Goal: Information Seeking & Learning: Learn about a topic

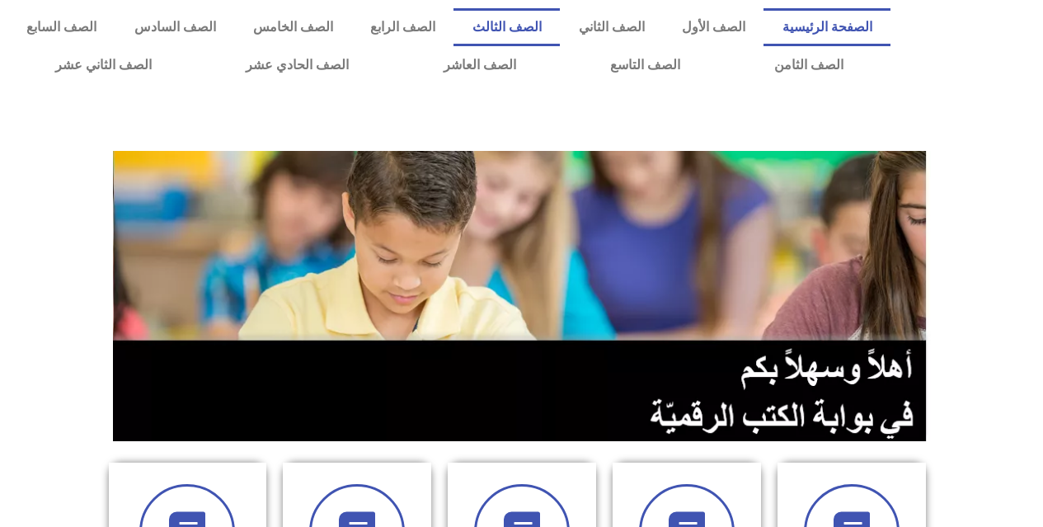
click at [560, 17] on link "الصف الثالث" at bounding box center [507, 27] width 106 height 38
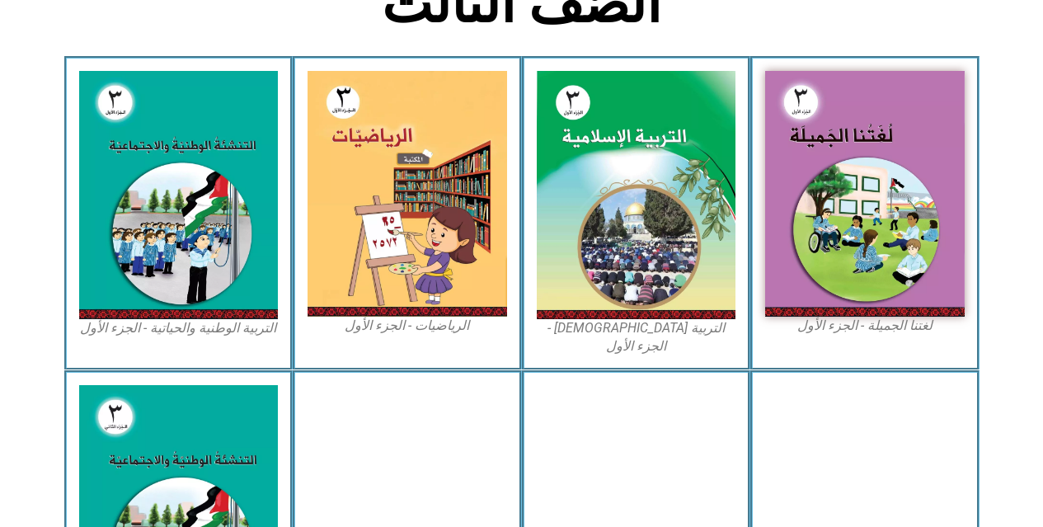
scroll to position [577, 0]
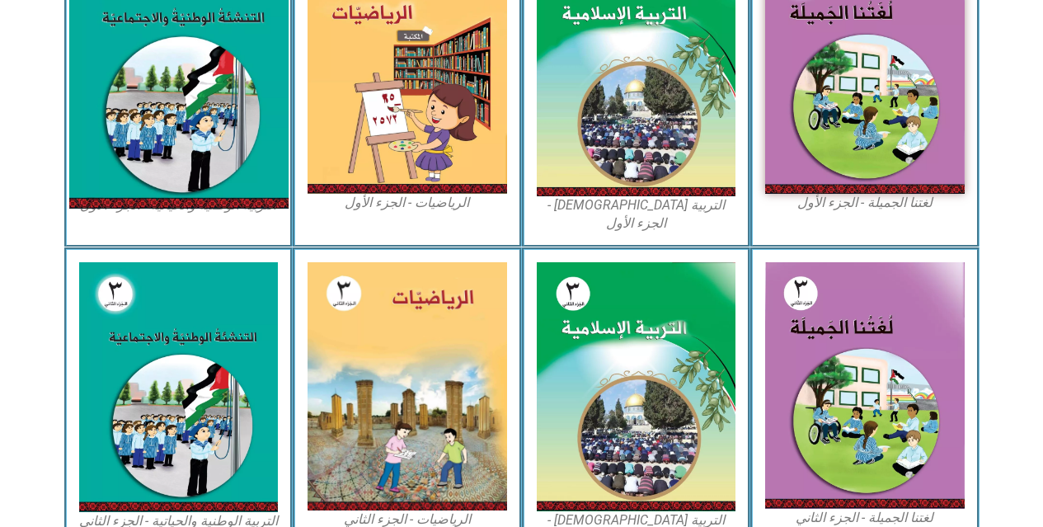
click at [230, 104] on img at bounding box center [177, 72] width 219 height 273
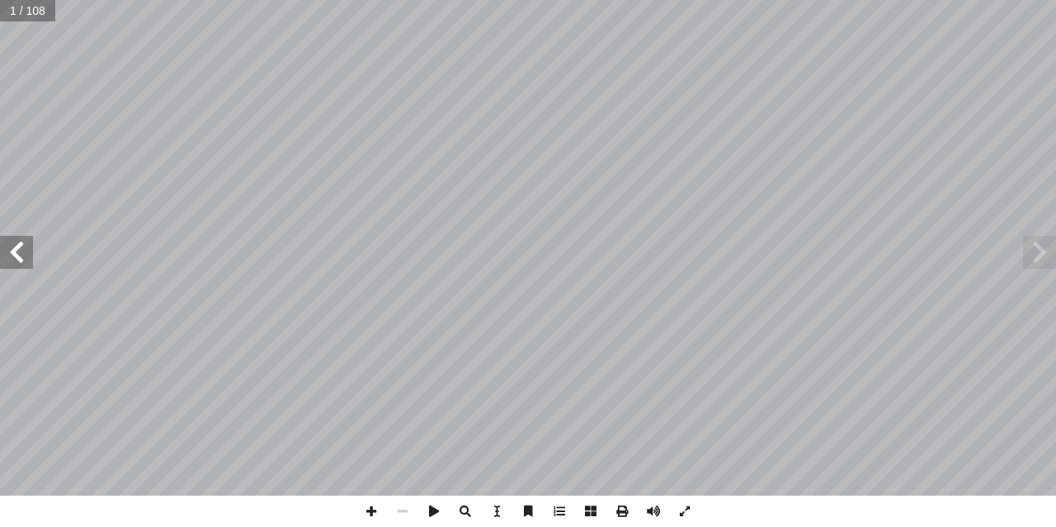
click at [42, 14] on input "text" at bounding box center [27, 10] width 55 height 21
type input "**"
click at [11, 242] on span at bounding box center [16, 252] width 33 height 33
click at [18, 247] on div "٢٨ ماكن في أ ل� � ة وجود هذه ّ همي أ ج � ِ ت ْ ن َ ت ْ س َ - ن لقدس. � مدينة َ …" at bounding box center [528, 248] width 1056 height 496
